Goal: Information Seeking & Learning: Compare options

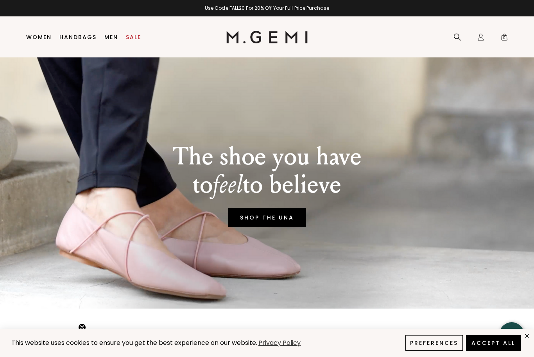
click at [252, 222] on link "SHOP THE UNA" at bounding box center [266, 217] width 77 height 19
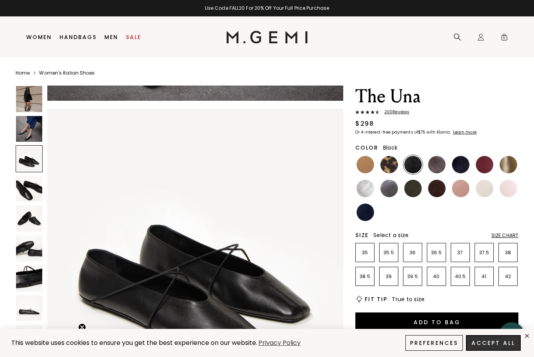
click at [487, 342] on button "Accept All" at bounding box center [493, 343] width 55 height 16
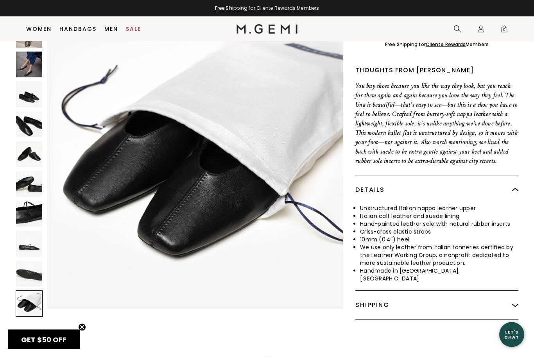
scroll to position [284, 0]
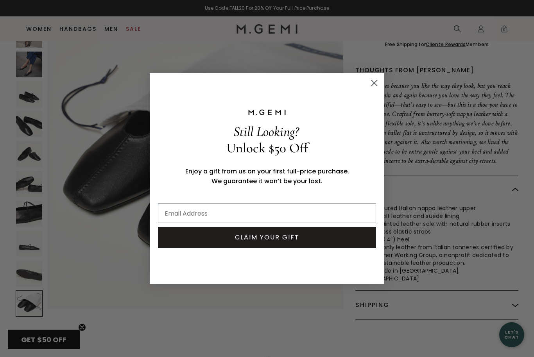
click at [372, 89] on circle "Close dialog" at bounding box center [374, 83] width 13 height 13
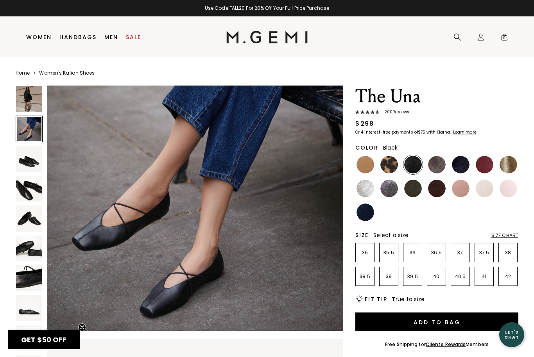
scroll to position [355, 0]
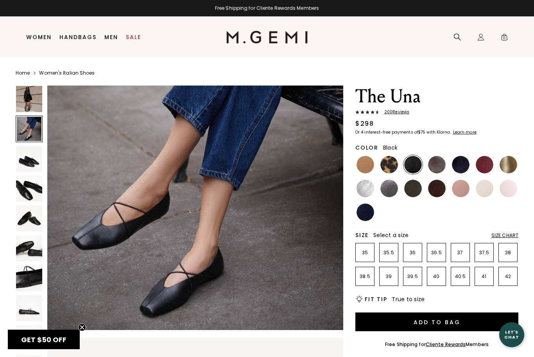
click at [367, 161] on img at bounding box center [365, 165] width 18 height 18
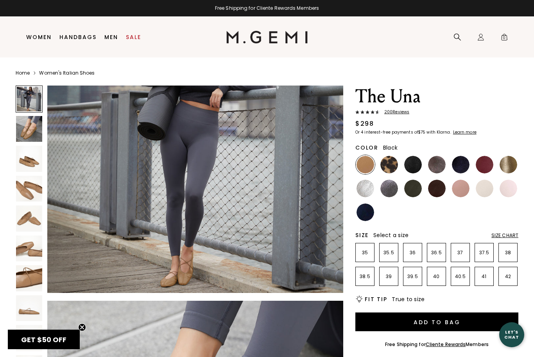
click at [410, 165] on img at bounding box center [413, 165] width 18 height 18
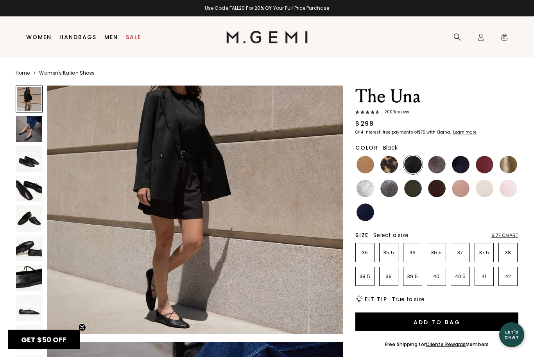
scroll to position [46, 0]
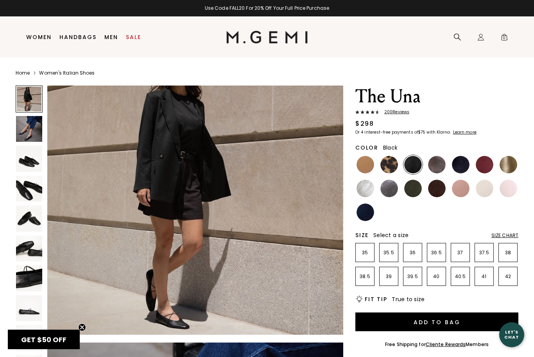
click at [365, 211] on img at bounding box center [365, 213] width 18 height 18
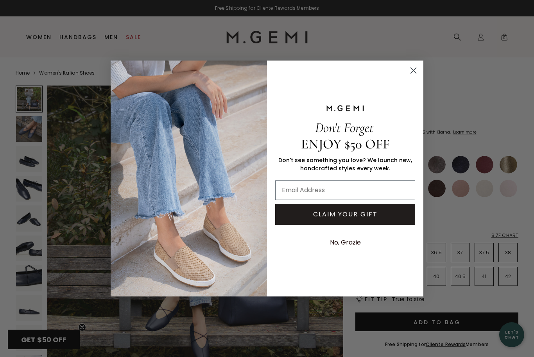
click at [409, 68] on circle "Close dialog" at bounding box center [413, 70] width 13 height 13
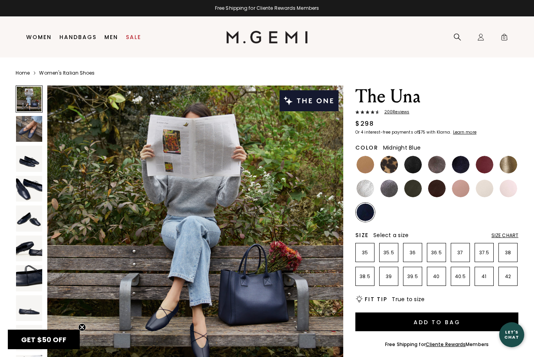
click at [460, 161] on img at bounding box center [461, 165] width 18 height 18
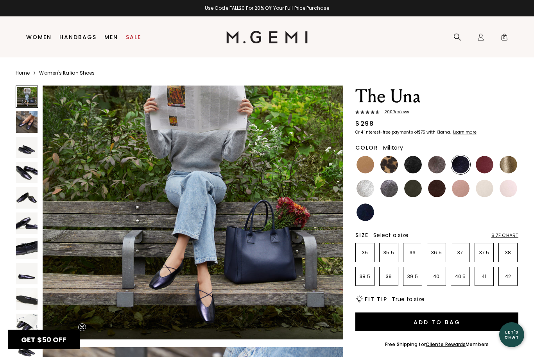
click at [410, 190] on img at bounding box center [413, 189] width 18 height 18
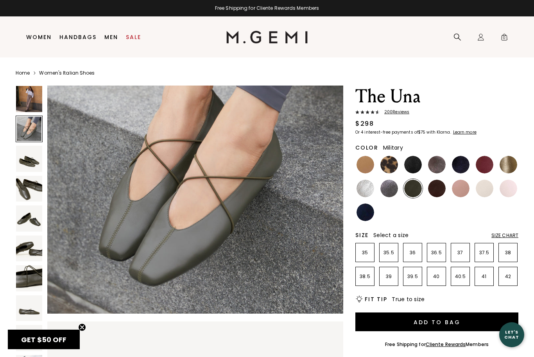
scroll to position [377, 0]
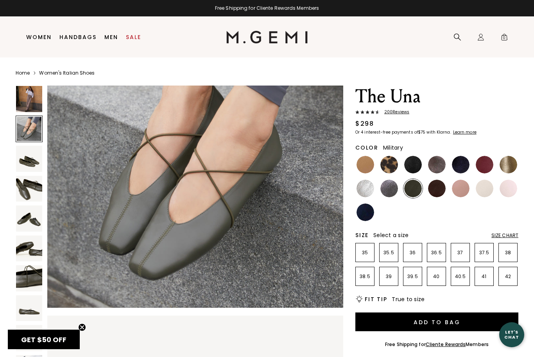
click at [436, 164] on img at bounding box center [437, 165] width 18 height 18
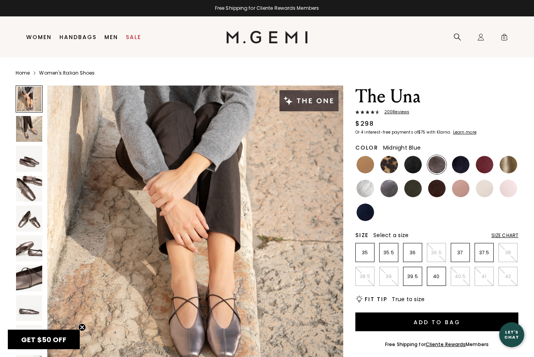
click at [463, 161] on img at bounding box center [461, 165] width 18 height 18
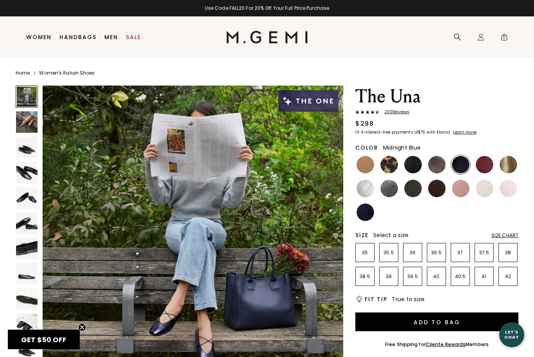
click at [507, 164] on img at bounding box center [508, 165] width 18 height 18
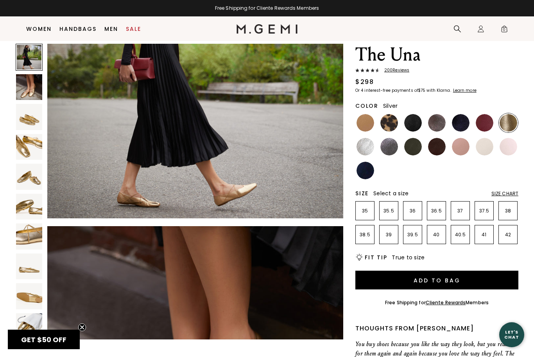
click at [363, 149] on img at bounding box center [365, 147] width 18 height 18
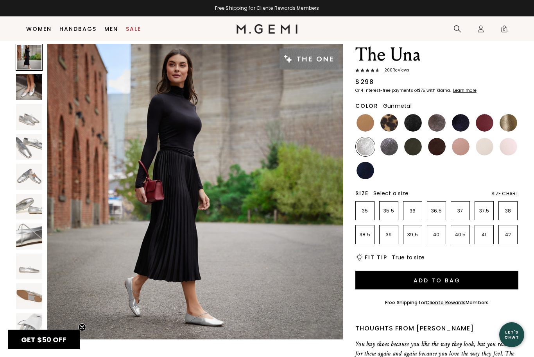
click at [383, 151] on img at bounding box center [389, 147] width 18 height 18
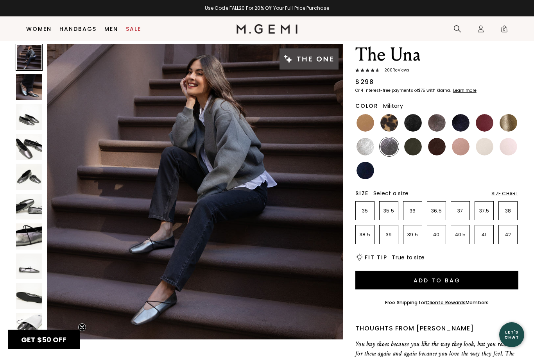
click at [411, 148] on img at bounding box center [413, 147] width 18 height 18
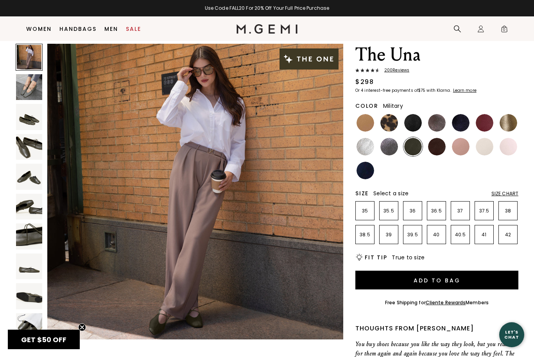
click at [429, 148] on img at bounding box center [437, 147] width 18 height 18
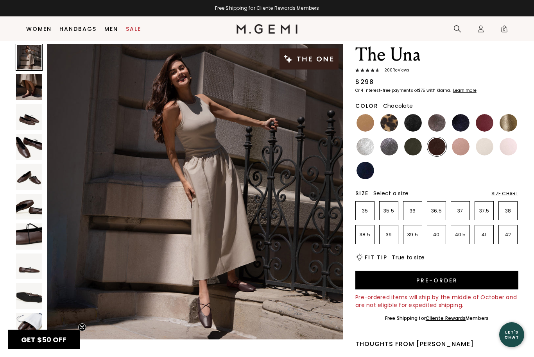
click at [26, 138] on img at bounding box center [29, 147] width 26 height 26
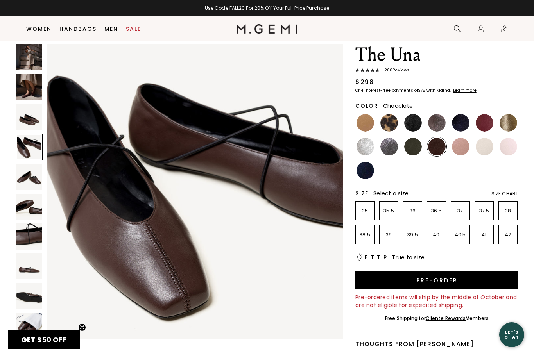
click at [416, 123] on img at bounding box center [413, 123] width 18 height 18
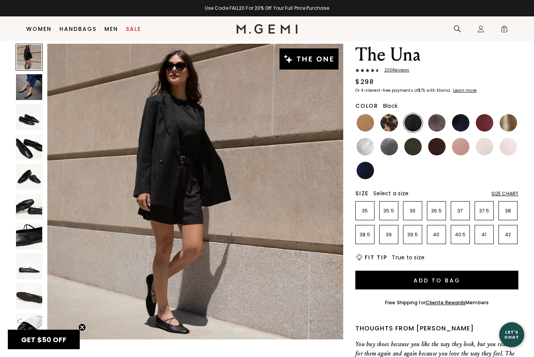
click at [29, 148] on img at bounding box center [29, 147] width 26 height 26
